Goal: Find contact information

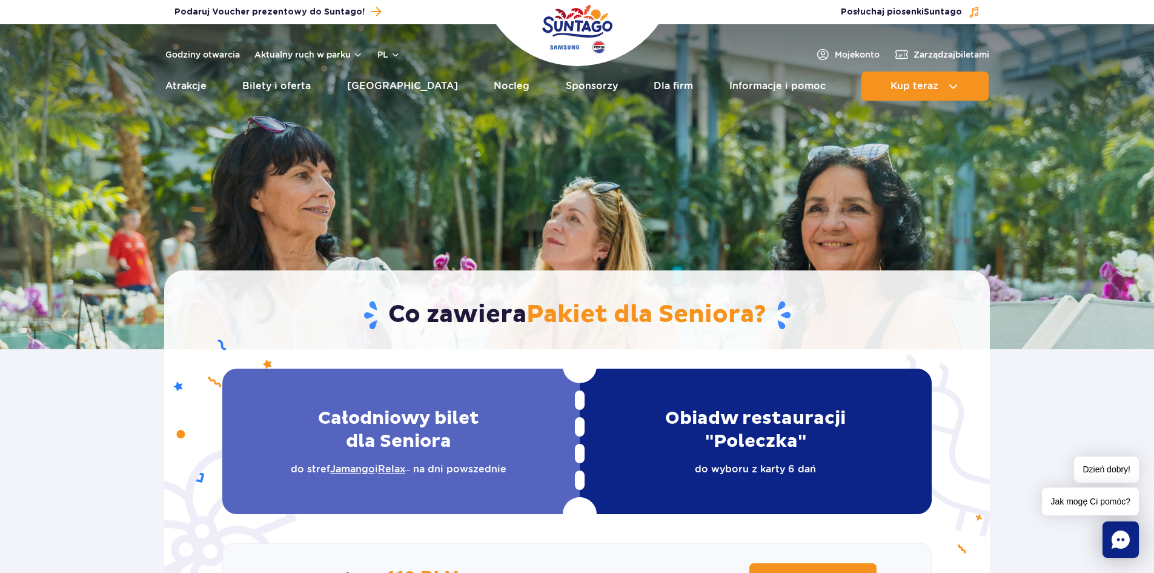
click at [584, 33] on img "Park of Poland" at bounding box center [577, 29] width 70 height 56
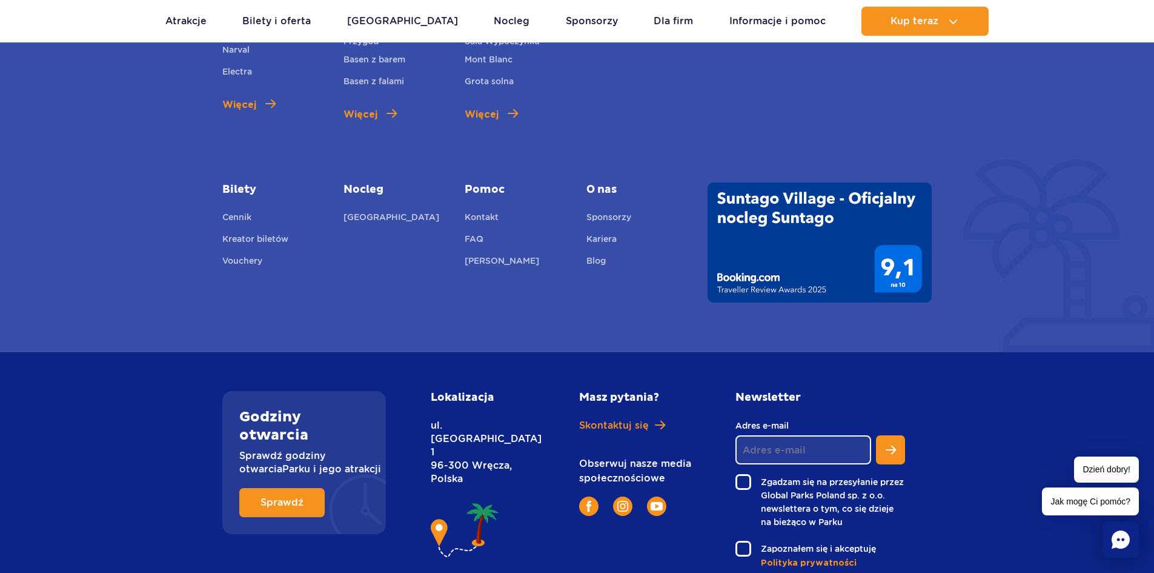
scroll to position [686, 0]
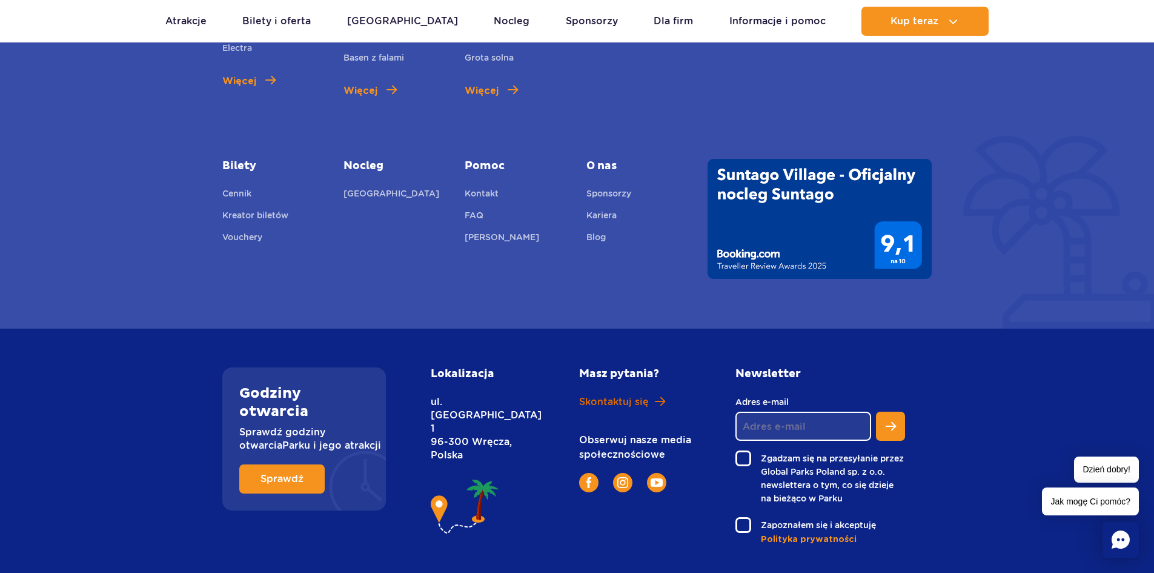
click at [594, 395] on span "Skontaktuj się" at bounding box center [614, 401] width 70 height 13
